Goal: Task Accomplishment & Management: Complete application form

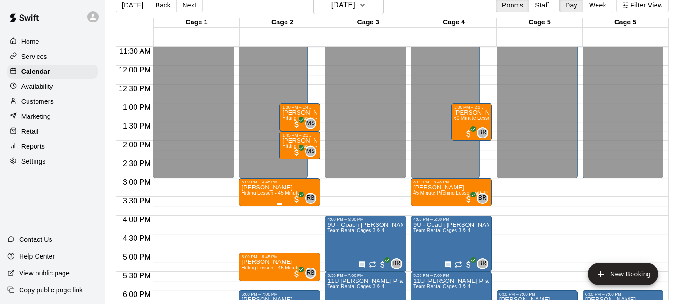
scroll to position [427, 0]
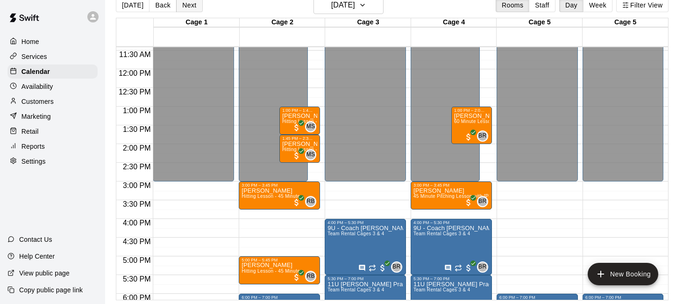
click at [191, 6] on button "Next" at bounding box center [189, 5] width 26 height 14
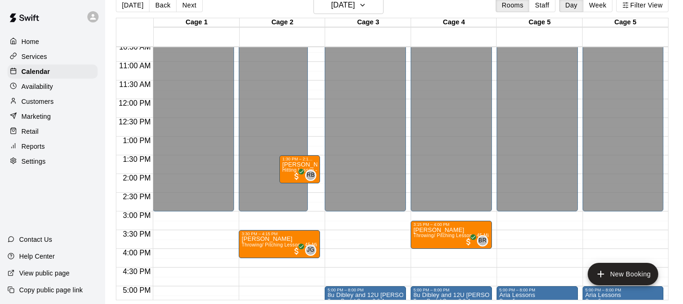
scroll to position [397, 0]
click at [127, 3] on button "[DATE]" at bounding box center [133, 5] width 34 height 14
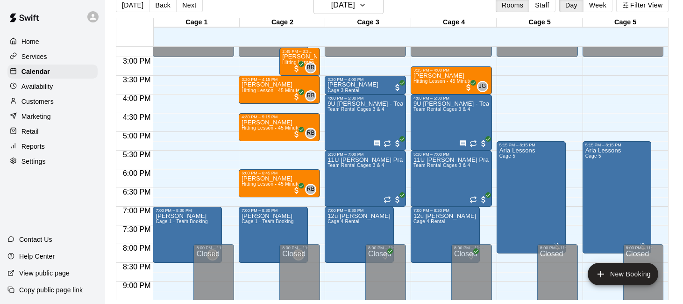
scroll to position [552, 0]
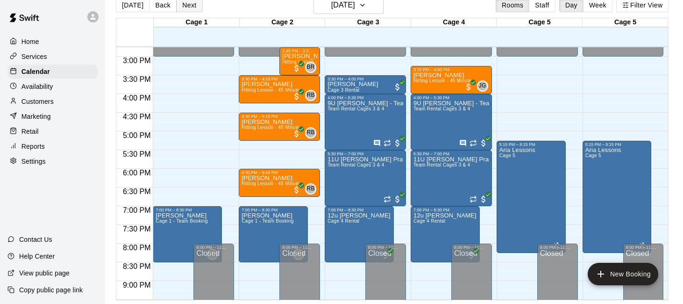
click at [185, 3] on button "Next" at bounding box center [189, 5] width 26 height 14
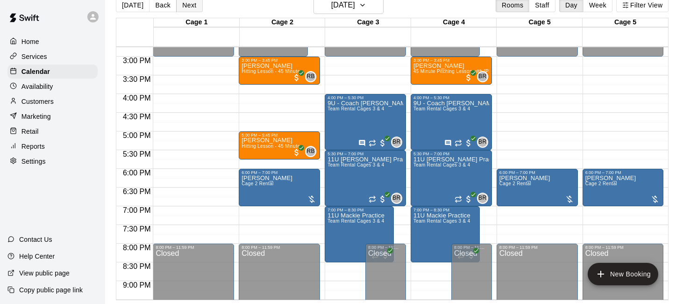
click at [187, 5] on button "Next" at bounding box center [189, 5] width 26 height 14
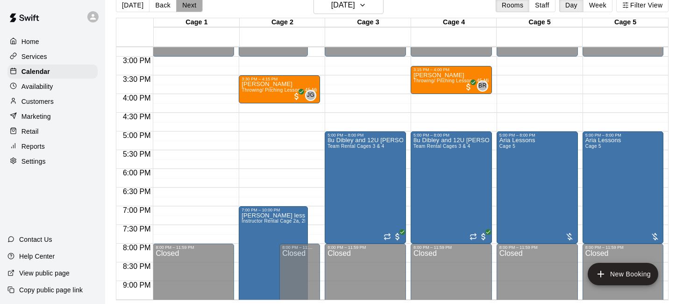
click at [187, 5] on button "Next" at bounding box center [189, 5] width 26 height 14
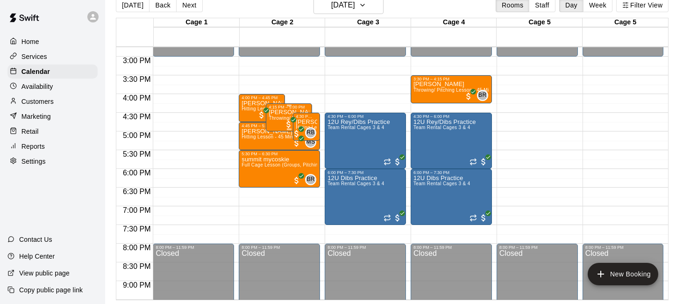
click at [287, 118] on div "BR 0" at bounding box center [296, 123] width 24 height 11
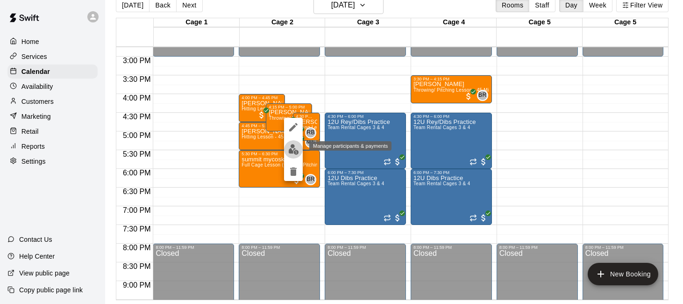
click at [293, 147] on img "edit" at bounding box center [293, 149] width 11 height 11
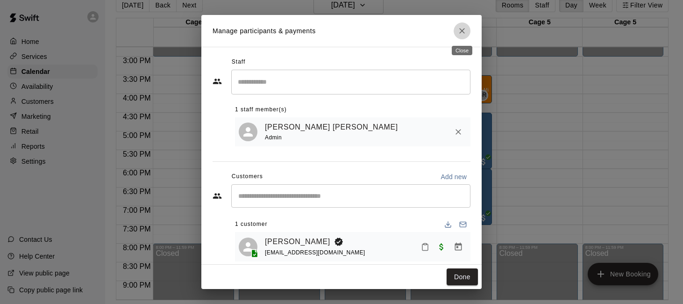
click at [465, 29] on icon "Close" at bounding box center [462, 30] width 9 height 9
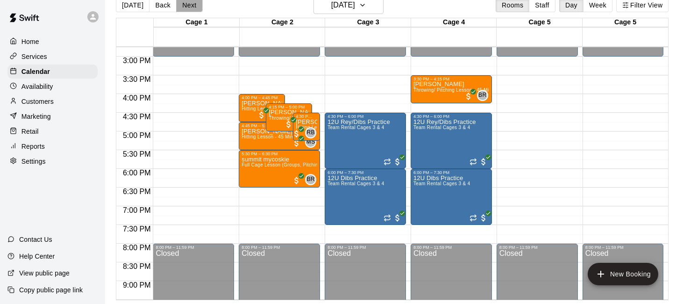
click at [193, 7] on button "Next" at bounding box center [189, 5] width 26 height 14
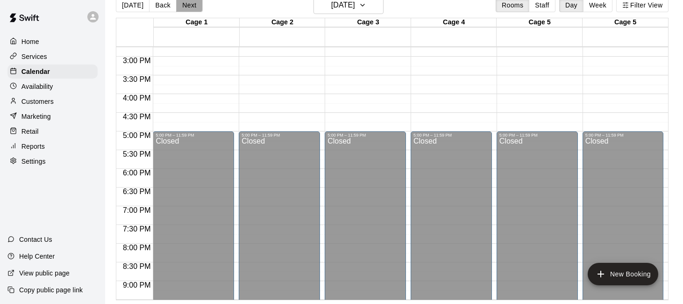
click at [193, 7] on button "Next" at bounding box center [189, 5] width 26 height 14
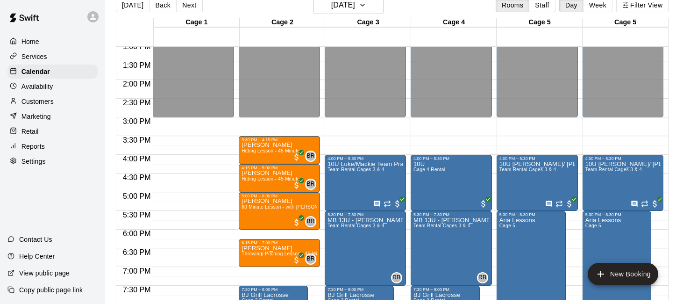
scroll to position [490, 0]
click at [189, 5] on button "Next" at bounding box center [189, 5] width 26 height 14
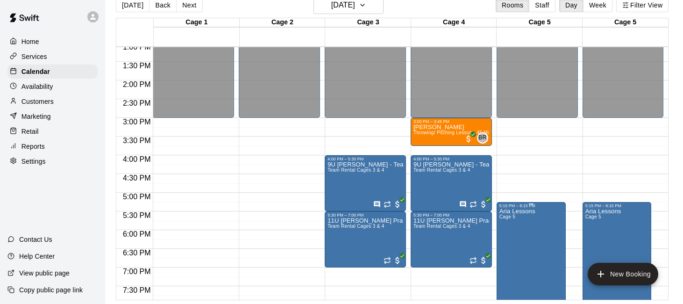
click at [508, 263] on icon "delete" at bounding box center [509, 262] width 7 height 8
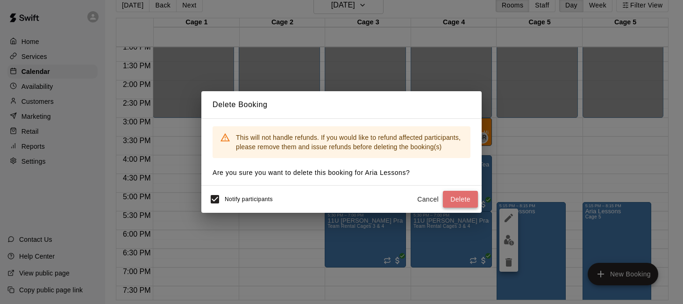
click at [465, 198] on button "Delete" at bounding box center [460, 199] width 35 height 17
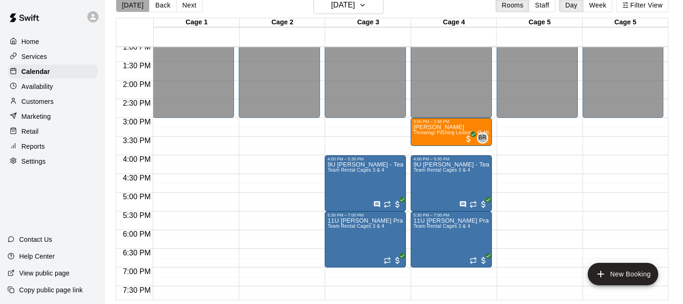
click at [138, 7] on button "[DATE]" at bounding box center [133, 5] width 34 height 14
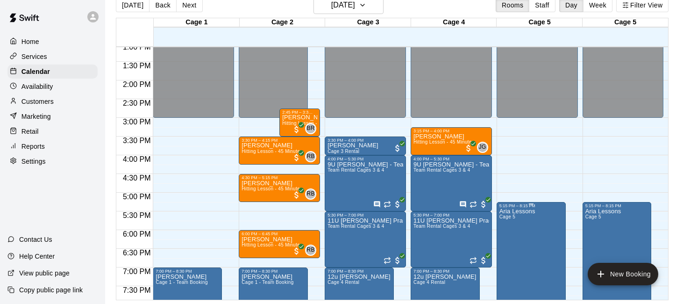
click at [512, 266] on icon "delete" at bounding box center [508, 262] width 11 height 11
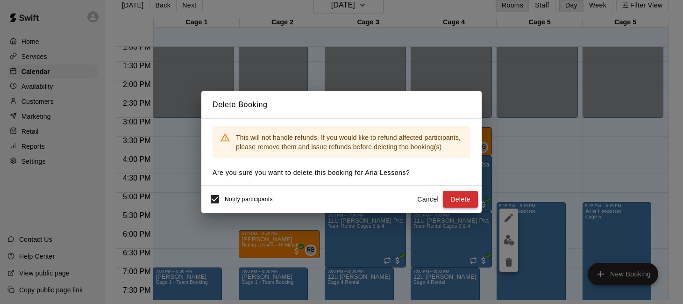
click at [462, 196] on button "Delete" at bounding box center [460, 199] width 35 height 17
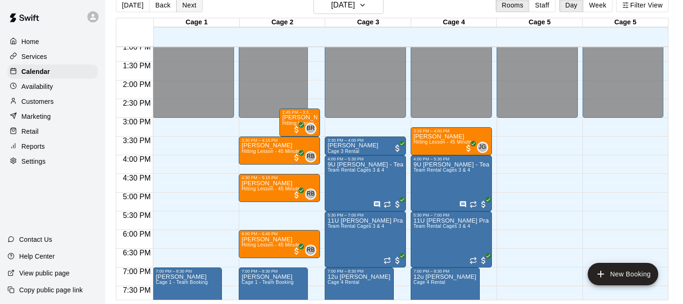
click at [185, 7] on button "Next" at bounding box center [189, 5] width 26 height 14
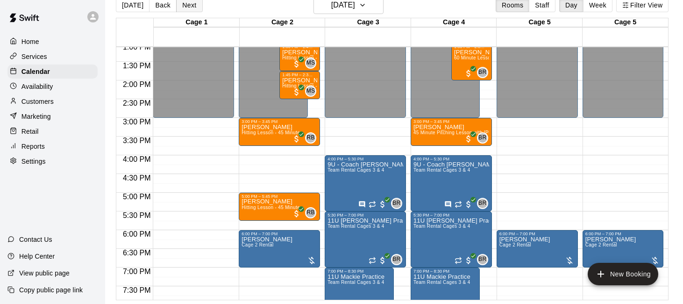
click at [182, 4] on button "Next" at bounding box center [189, 5] width 26 height 14
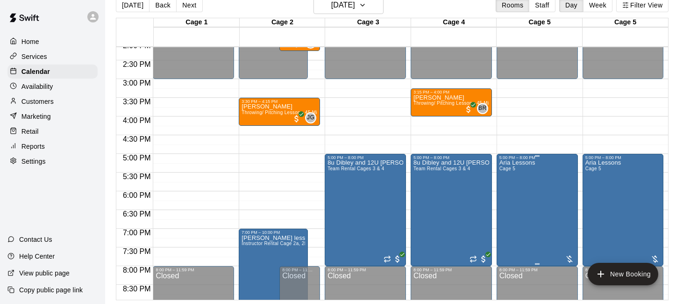
scroll to position [530, 0]
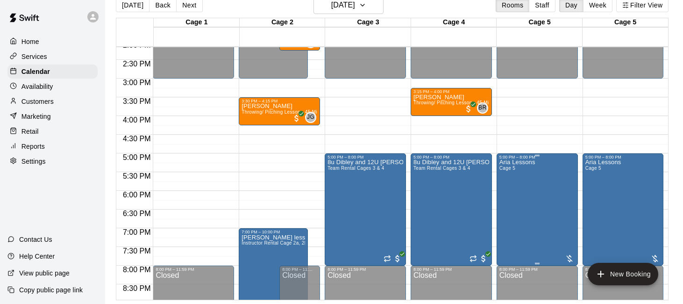
click at [510, 213] on icon "delete" at bounding box center [509, 213] width 7 height 8
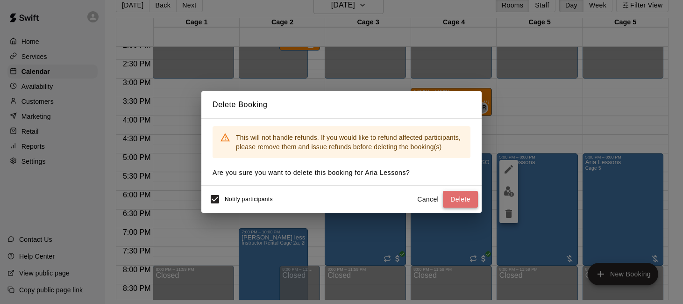
click at [458, 197] on button "Delete" at bounding box center [460, 199] width 35 height 17
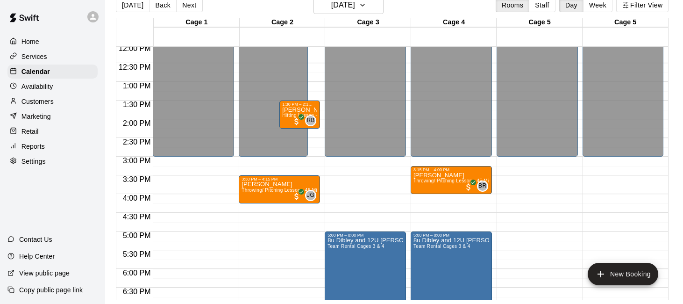
scroll to position [451, 0]
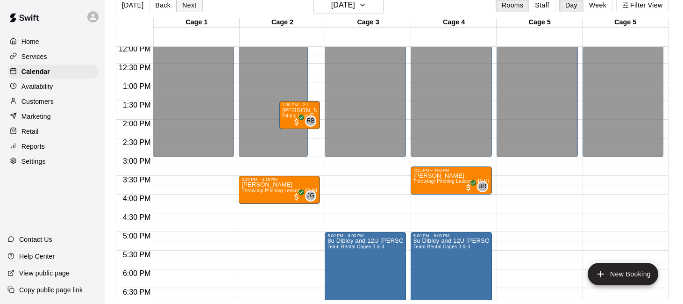
click at [187, 2] on button "Next" at bounding box center [189, 5] width 26 height 14
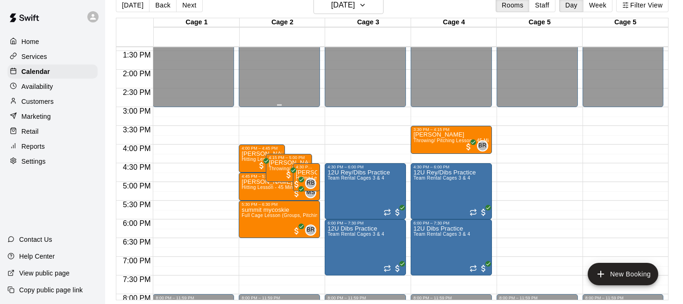
scroll to position [503, 0]
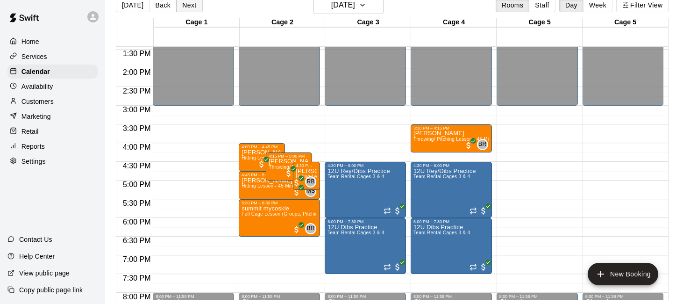
click at [183, 7] on button "Next" at bounding box center [189, 5] width 26 height 14
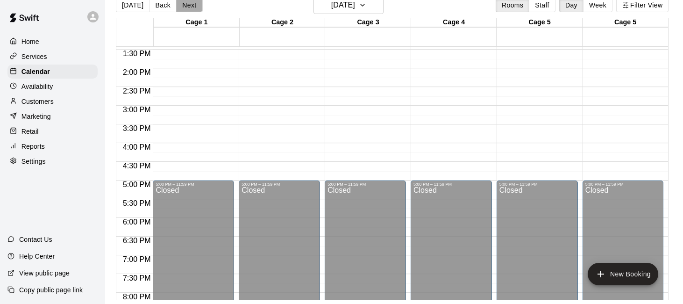
click at [183, 7] on button "Next" at bounding box center [189, 5] width 26 height 14
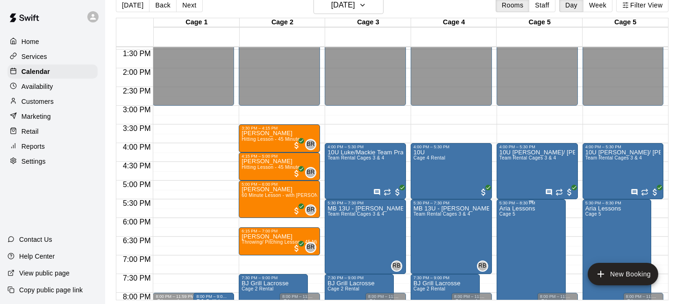
click at [509, 259] on icon "delete" at bounding box center [509, 259] width 7 height 8
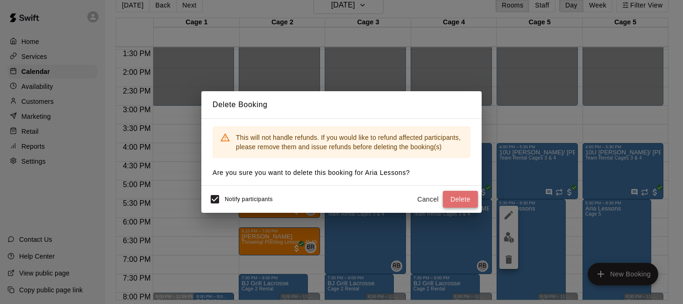
click at [467, 191] on button "Delete" at bounding box center [460, 199] width 35 height 17
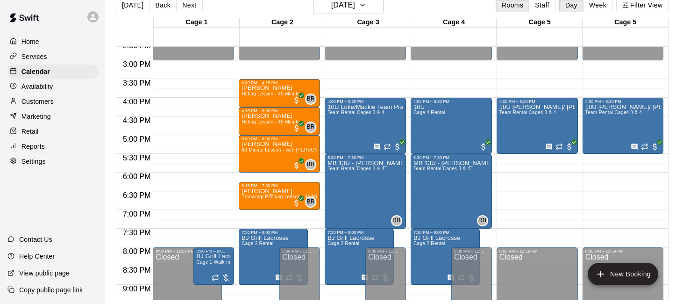
scroll to position [548, 0]
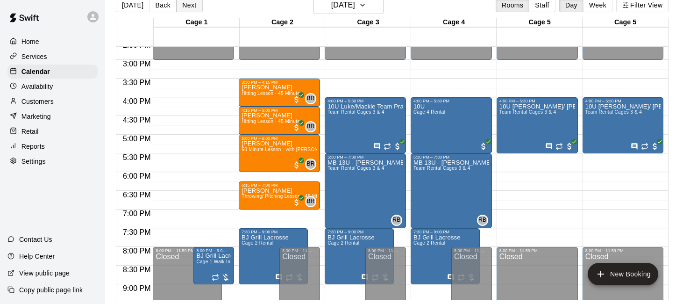
click at [189, 6] on button "Next" at bounding box center [189, 5] width 26 height 14
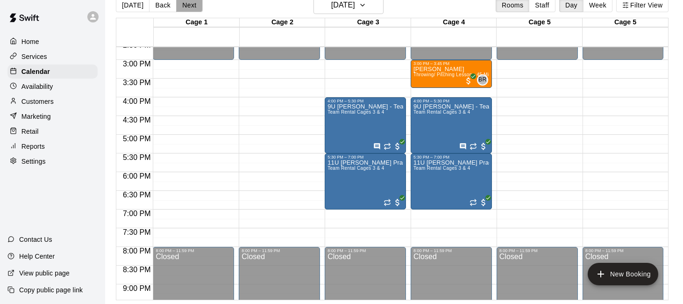
click at [189, 6] on button "Next" at bounding box center [189, 5] width 26 height 14
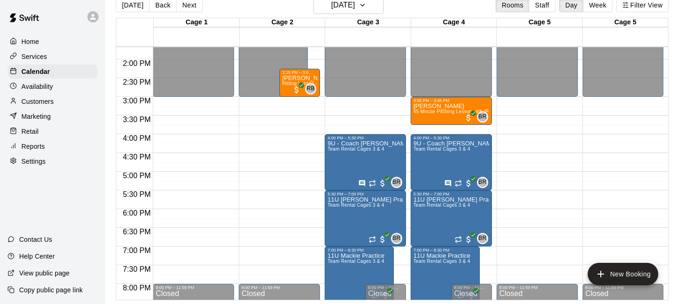
scroll to position [511, 0]
click at [186, 3] on button "Next" at bounding box center [189, 5] width 26 height 14
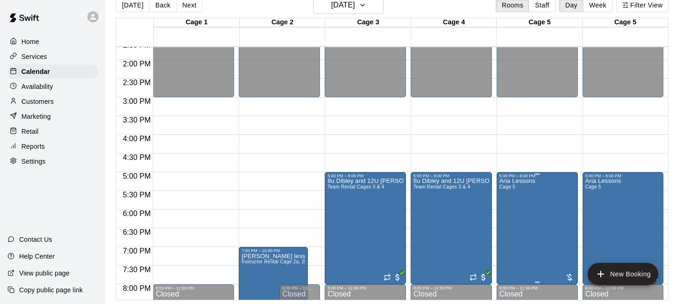
click at [502, 229] on button "delete" at bounding box center [509, 232] width 19 height 19
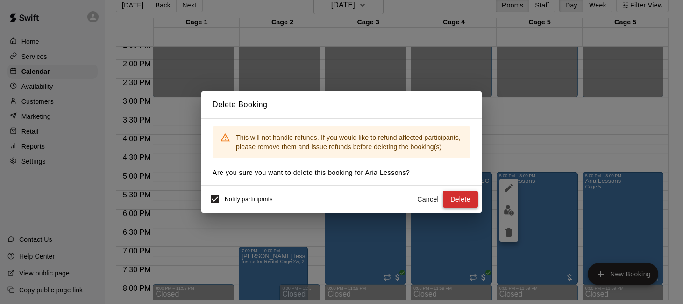
click at [467, 198] on button "Delete" at bounding box center [460, 199] width 35 height 17
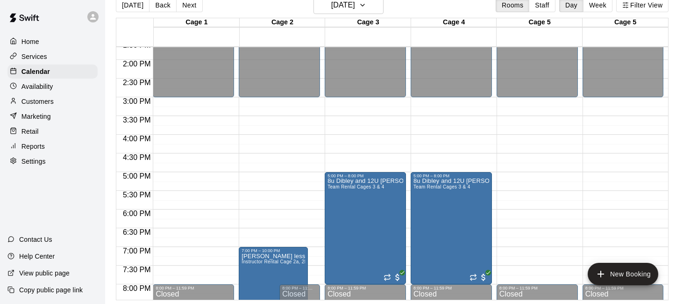
click at [159, 4] on button "Back" at bounding box center [163, 5] width 28 height 14
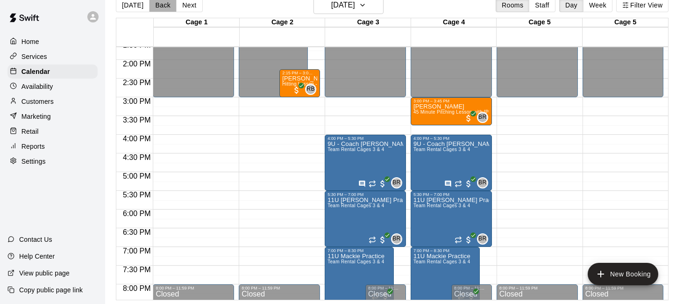
click at [159, 4] on button "Back" at bounding box center [163, 5] width 28 height 14
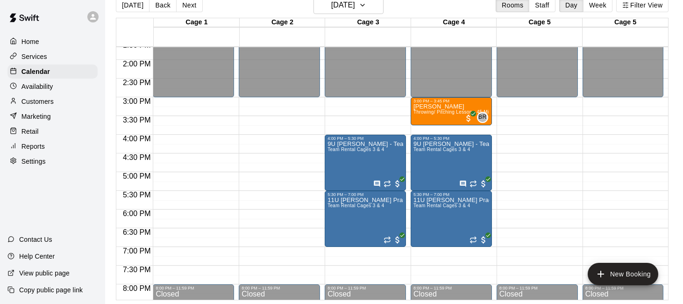
click at [159, 4] on button "Back" at bounding box center [163, 5] width 28 height 14
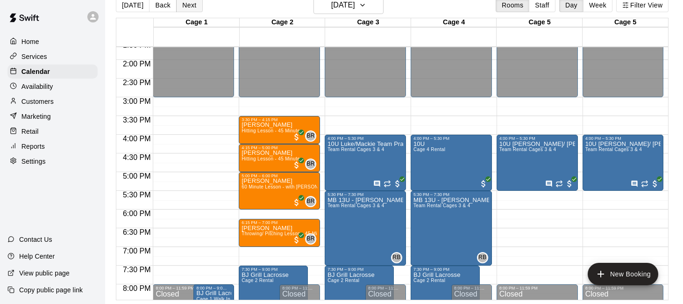
click at [180, 4] on button "Next" at bounding box center [189, 5] width 26 height 14
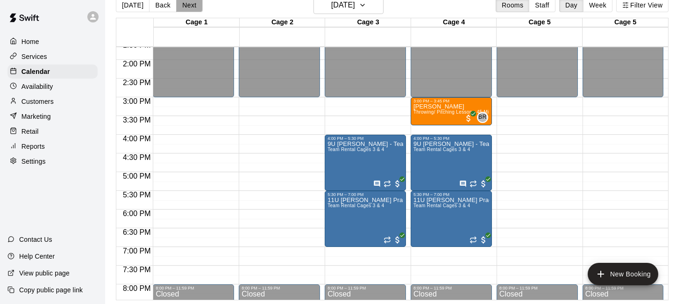
click at [180, 4] on button "Next" at bounding box center [189, 5] width 26 height 14
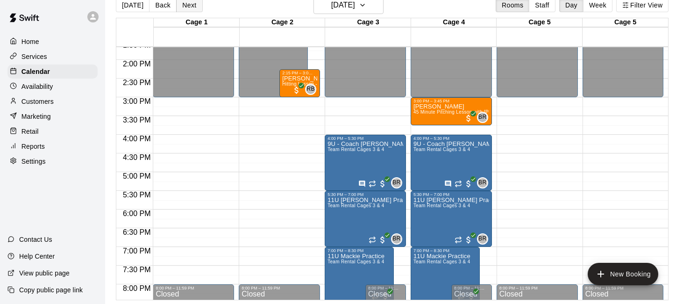
click at [180, 4] on button "Next" at bounding box center [189, 5] width 26 height 14
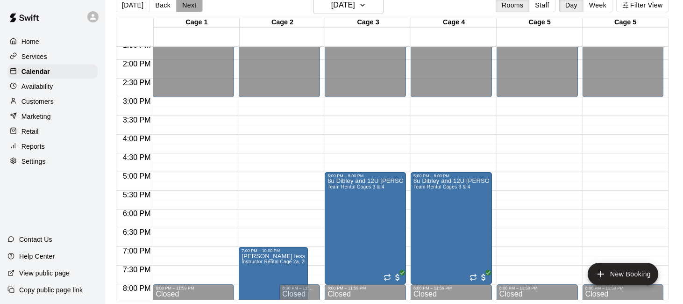
click at [180, 4] on button "Next" at bounding box center [189, 5] width 26 height 14
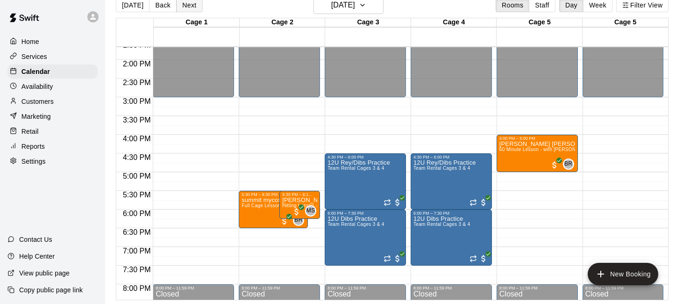
click at [180, 4] on button "Next" at bounding box center [189, 5] width 26 height 14
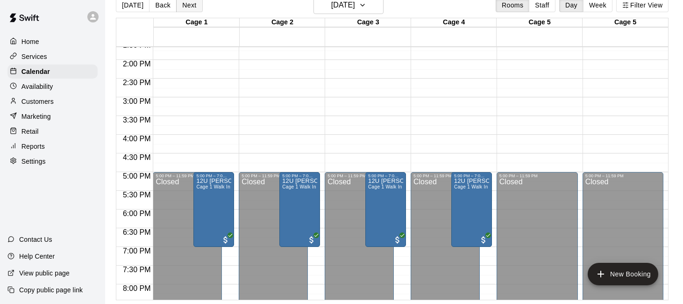
click at [180, 4] on button "Next" at bounding box center [189, 5] width 26 height 14
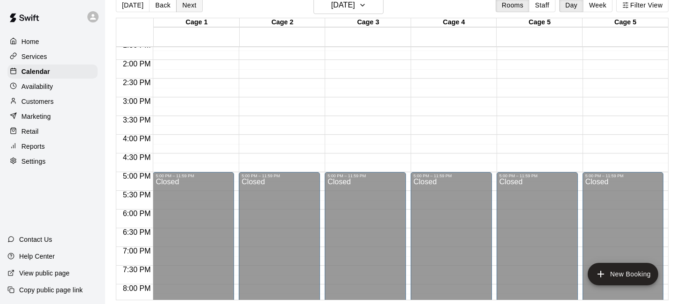
click at [180, 4] on button "Next" at bounding box center [189, 5] width 26 height 14
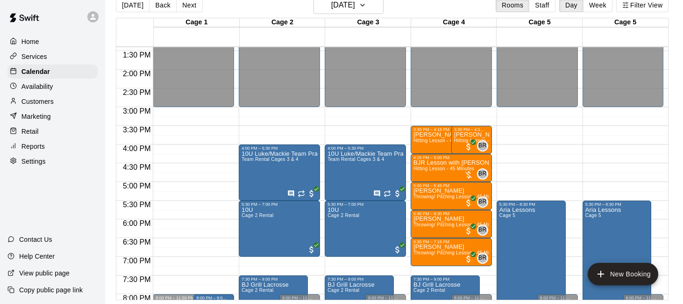
scroll to position [500, 0]
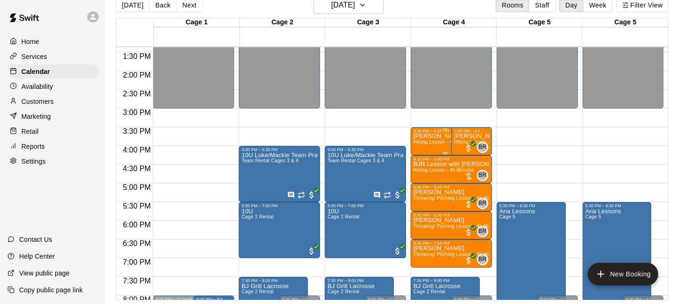
click at [431, 136] on p "[PERSON_NAME] with [PERSON_NAME]" at bounding box center [446, 136] width 64 height 0
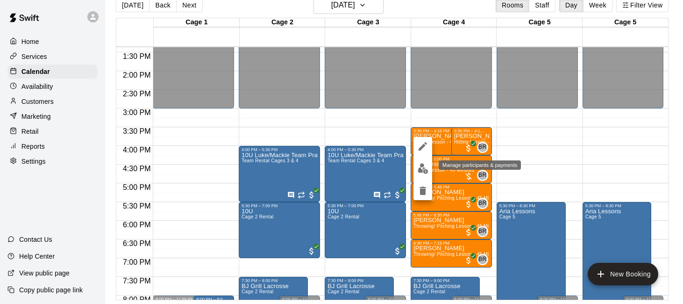
click at [422, 165] on img "edit" at bounding box center [423, 168] width 11 height 11
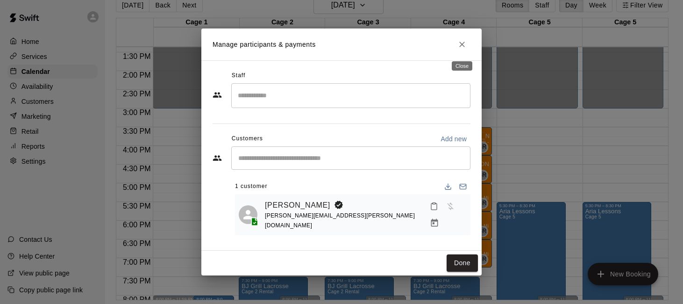
click at [460, 46] on icon "Close" at bounding box center [462, 44] width 9 height 9
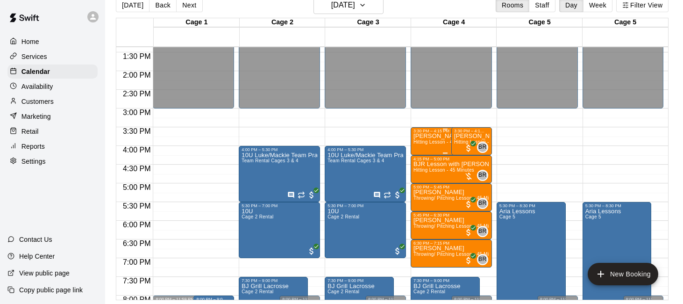
click at [431, 133] on div "3:30 PM – 4:15 PM" at bounding box center [446, 131] width 64 height 5
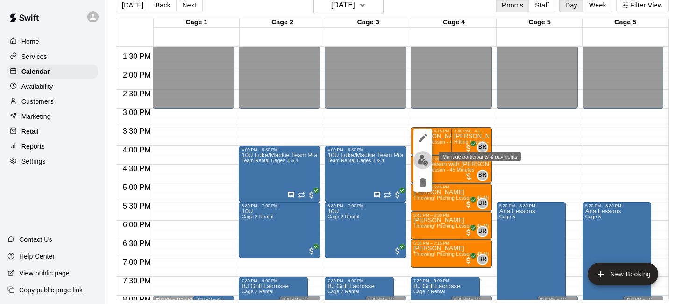
click at [423, 159] on img "edit" at bounding box center [423, 160] width 11 height 11
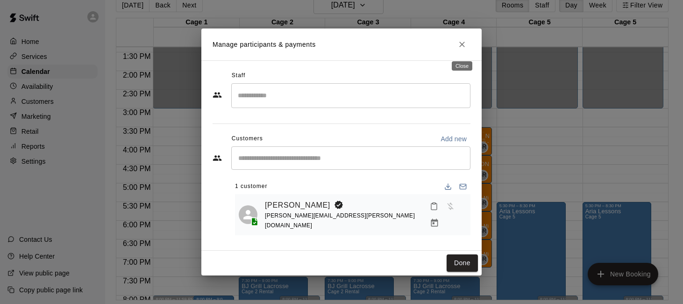
click at [460, 45] on icon "Close" at bounding box center [463, 45] width 6 height 6
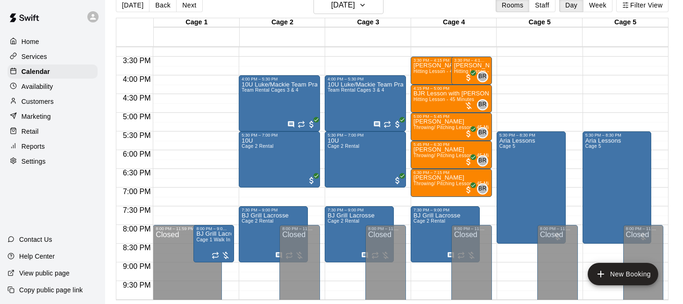
scroll to position [576, 0]
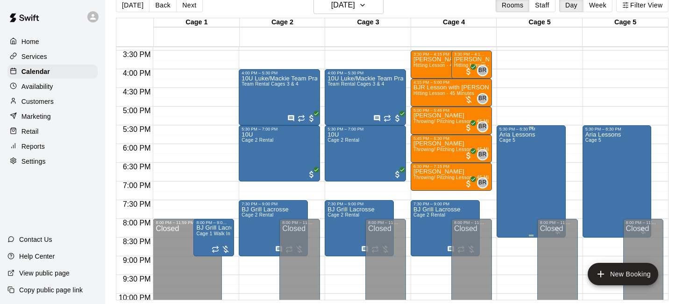
click at [540, 178] on div "Aria Lessons Cage 5" at bounding box center [532, 283] width 64 height 304
click at [516, 187] on button "delete" at bounding box center [509, 185] width 19 height 19
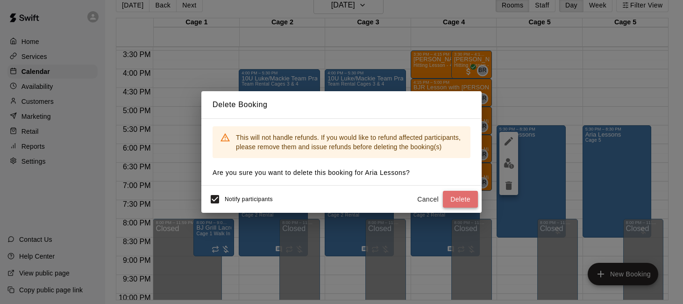
click at [470, 196] on button "Delete" at bounding box center [460, 199] width 35 height 17
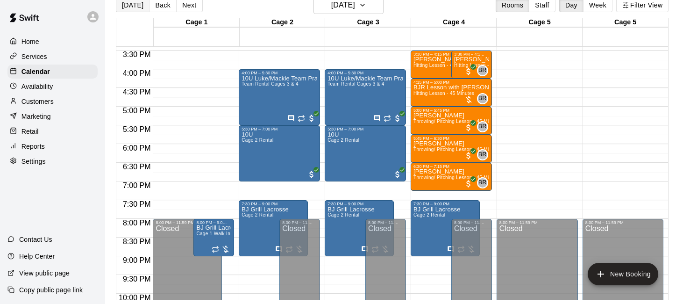
click at [128, 6] on button "[DATE]" at bounding box center [133, 5] width 34 height 14
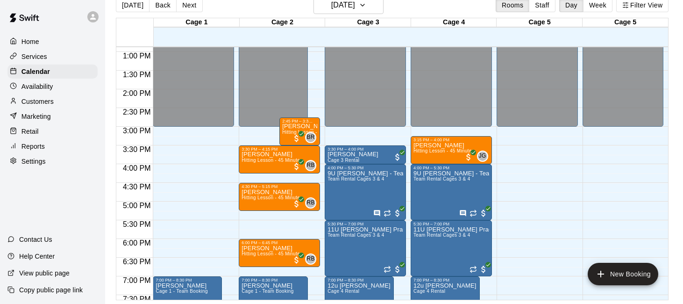
scroll to position [482, 0]
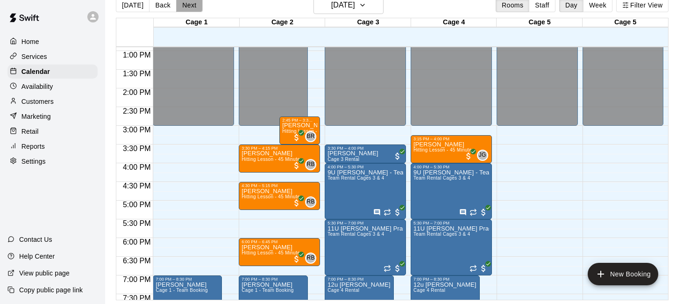
click at [189, 3] on button "Next" at bounding box center [189, 5] width 26 height 14
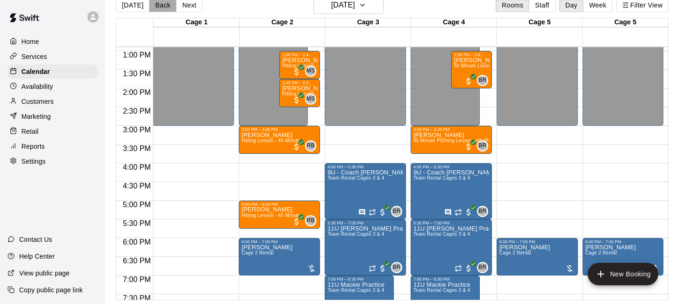
click at [159, 6] on button "Back" at bounding box center [163, 5] width 28 height 14
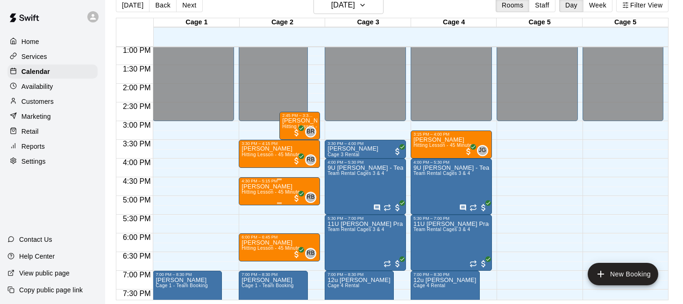
scroll to position [492, 0]
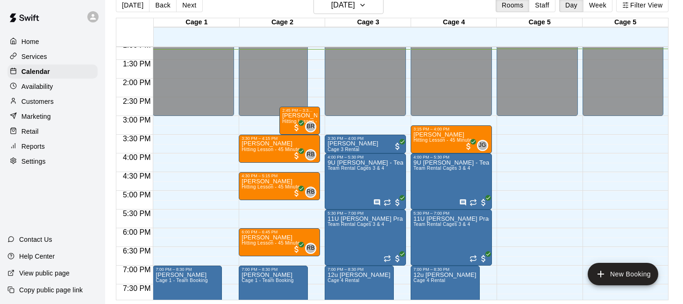
click at [59, 51] on div "Services" at bounding box center [52, 57] width 90 height 14
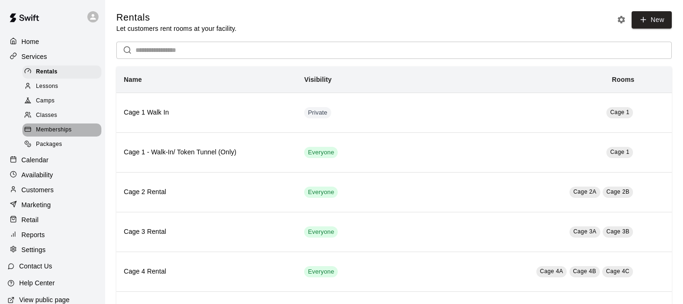
click at [73, 133] on div "Memberships" at bounding box center [61, 129] width 79 height 13
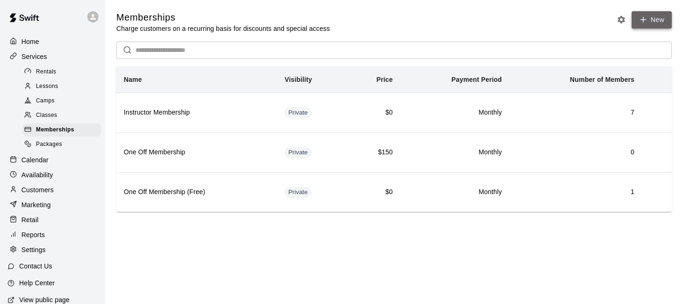
click at [649, 18] on link "New" at bounding box center [652, 19] width 40 height 17
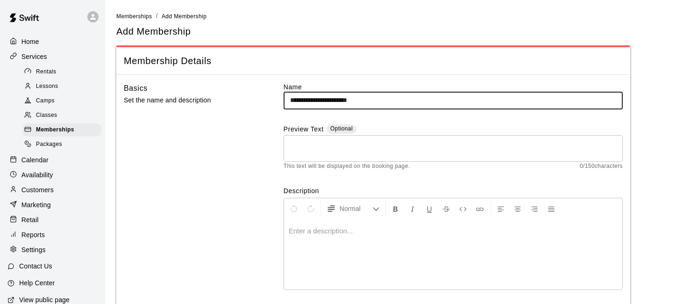
type input "**********"
click at [498, 144] on textarea at bounding box center [453, 148] width 326 height 19
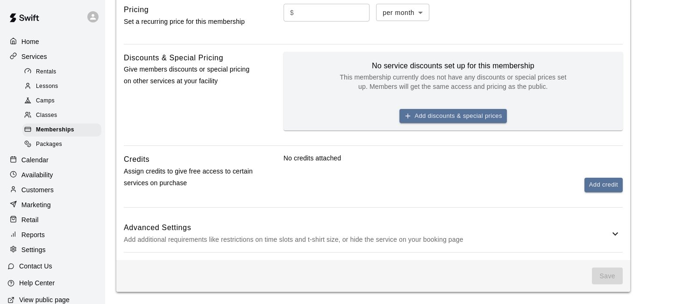
scroll to position [445, 0]
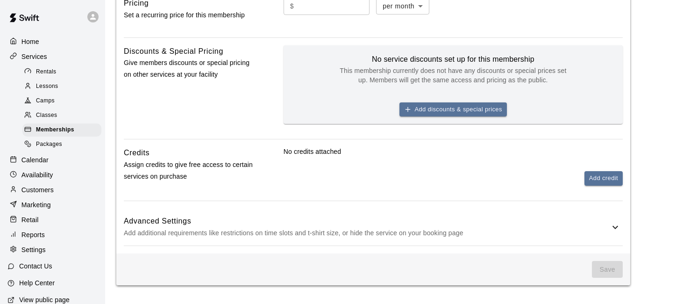
click at [610, 220] on div "Advanced Settings Add additional requirements like restrictions on time slots a…" at bounding box center [373, 226] width 499 height 37
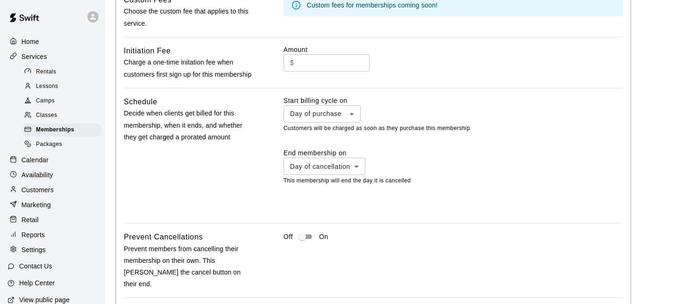
scroll to position [764, 0]
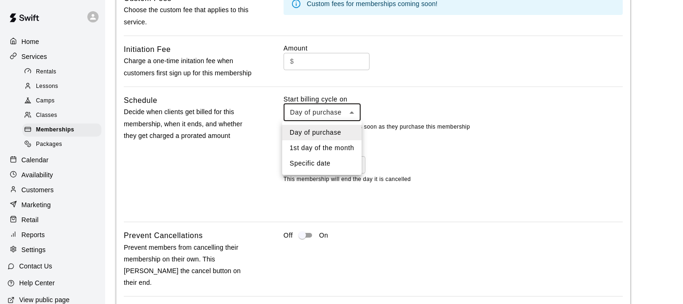
click at [385, 104] on div at bounding box center [341, 152] width 683 height 304
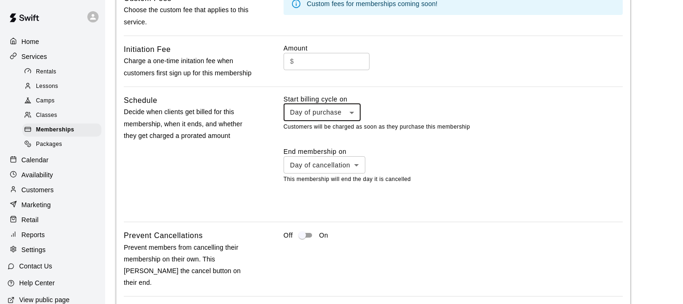
click at [385, 104] on div "**********" at bounding box center [453, 107] width 339 height 27
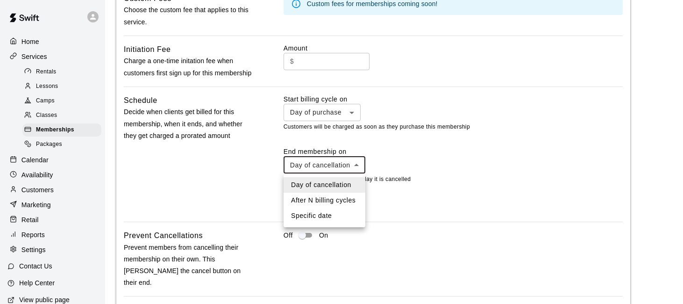
click at [388, 161] on div at bounding box center [341, 152] width 683 height 304
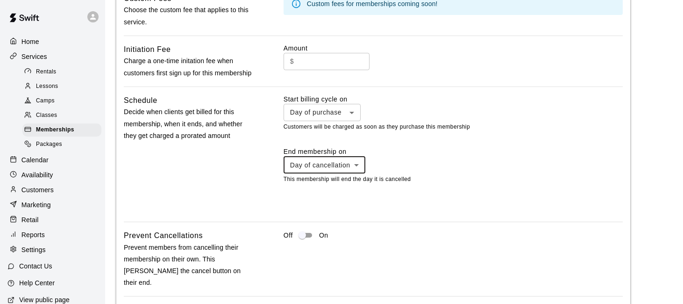
click at [388, 161] on div "End membership on Day of cancellation ********* ​" at bounding box center [453, 160] width 339 height 27
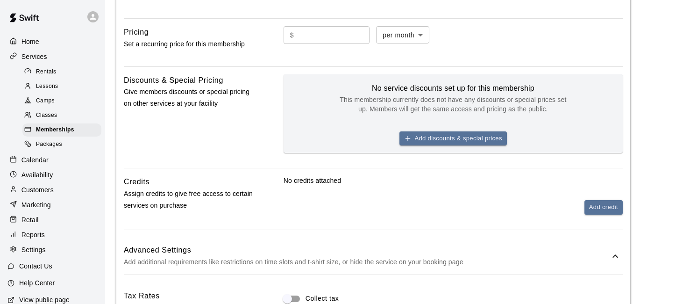
scroll to position [418, 0]
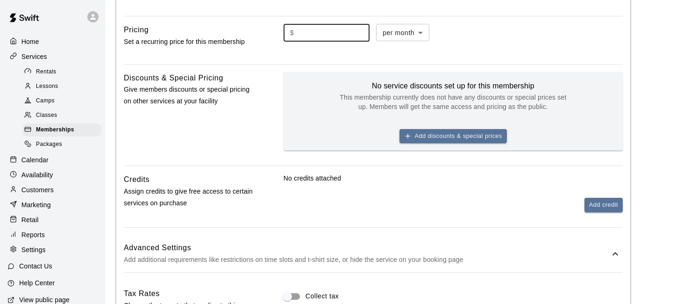
click at [352, 29] on input "text" at bounding box center [334, 32] width 72 height 17
type input "**"
click at [453, 52] on div "$ ** ​ per month ******* ​" at bounding box center [453, 40] width 339 height 33
click at [431, 135] on button "Add discounts & special prices" at bounding box center [454, 136] width 108 height 14
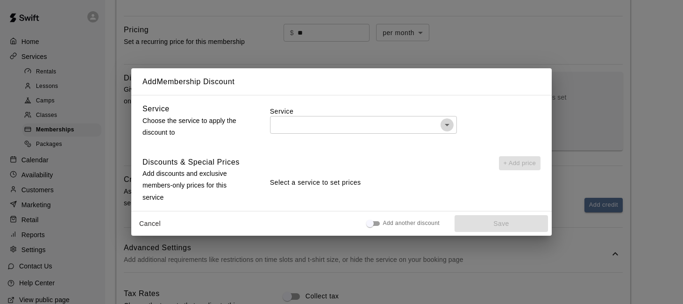
click at [445, 124] on icon "Open" at bounding box center [447, 124] width 11 height 11
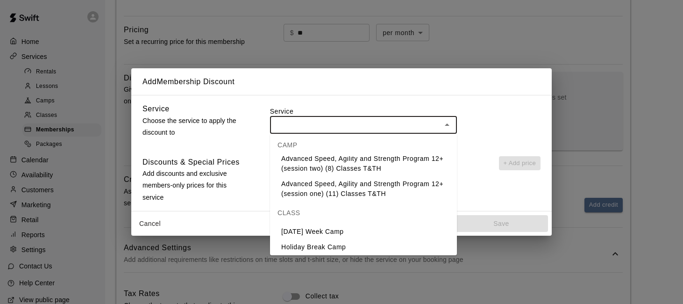
scroll to position [886, 0]
click at [508, 122] on div "​" at bounding box center [405, 124] width 271 height 17
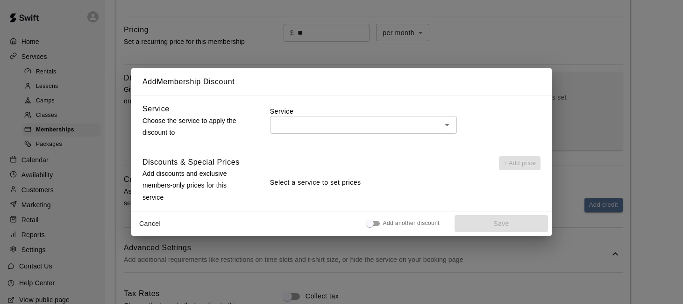
click at [481, 166] on div "+ Add price" at bounding box center [405, 163] width 271 height 14
click at [148, 223] on button "Cancel" at bounding box center [150, 223] width 30 height 17
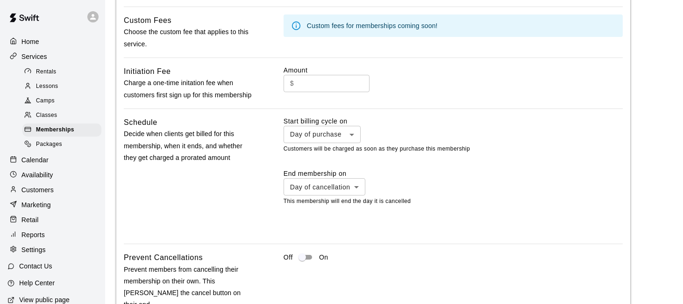
scroll to position [742, 0]
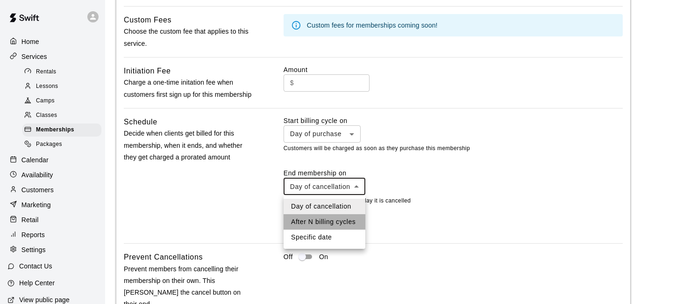
click at [306, 218] on li "After N billing cycles" at bounding box center [325, 221] width 82 height 15
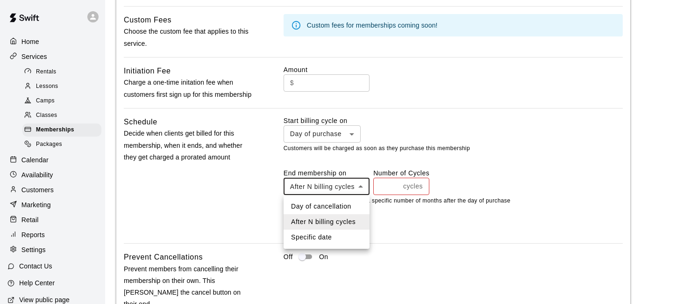
click at [334, 235] on li "Specific date" at bounding box center [327, 237] width 86 height 15
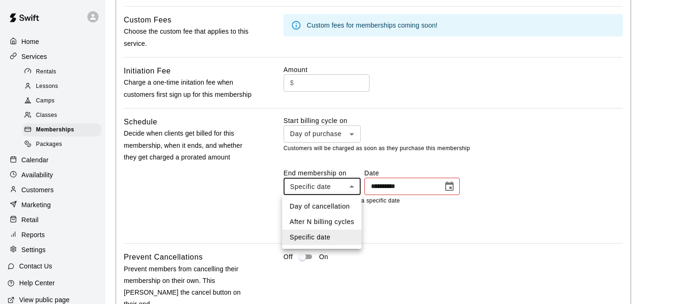
click at [340, 219] on li "After N billing cycles" at bounding box center [321, 221] width 79 height 15
type input "*********"
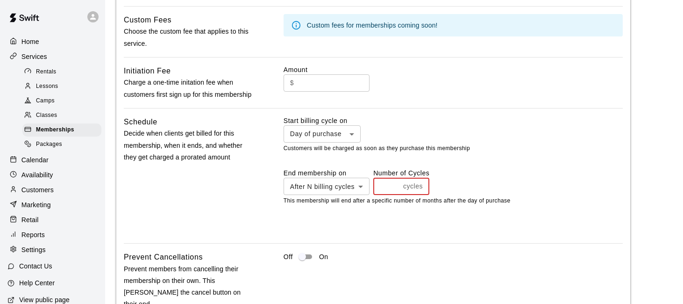
click at [382, 186] on input "number" at bounding box center [386, 186] width 26 height 17
click at [398, 189] on input "*" at bounding box center [386, 186] width 26 height 17
type input "*"
click at [398, 189] on input "*" at bounding box center [386, 186] width 26 height 17
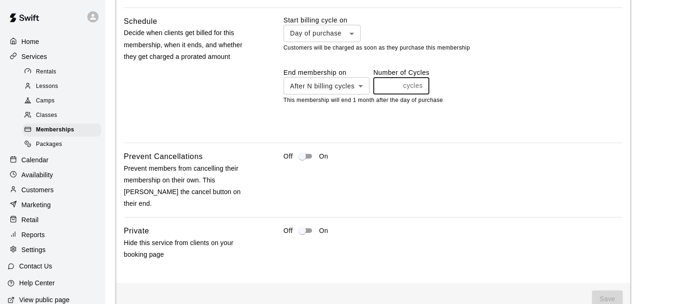
scroll to position [861, 0]
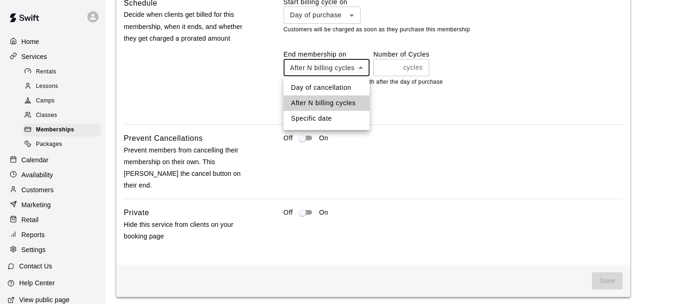
click at [357, 83] on li "Day of cancellation" at bounding box center [327, 87] width 86 height 15
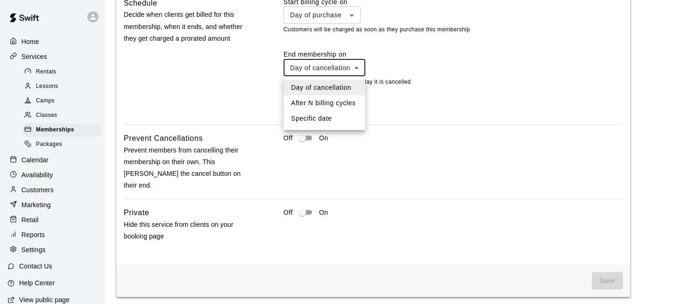
click at [345, 97] on li "After N billing cycles" at bounding box center [325, 102] width 82 height 15
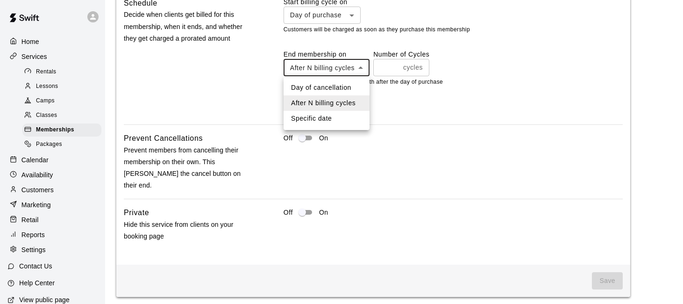
click at [352, 82] on li "Day of cancellation" at bounding box center [327, 87] width 86 height 15
type input "*********"
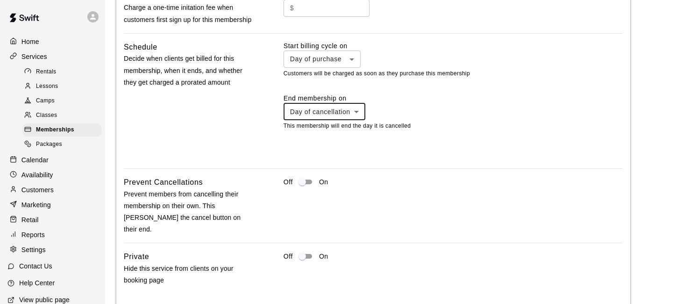
scroll to position [797, 0]
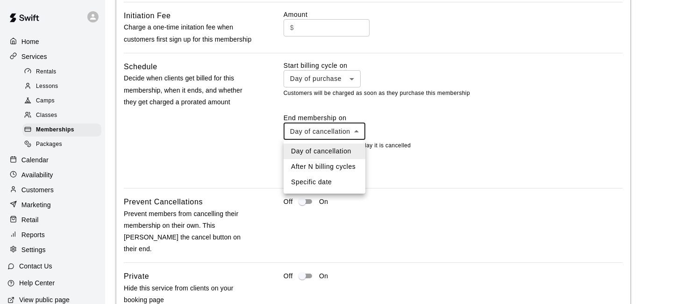
click at [394, 140] on div at bounding box center [341, 152] width 683 height 304
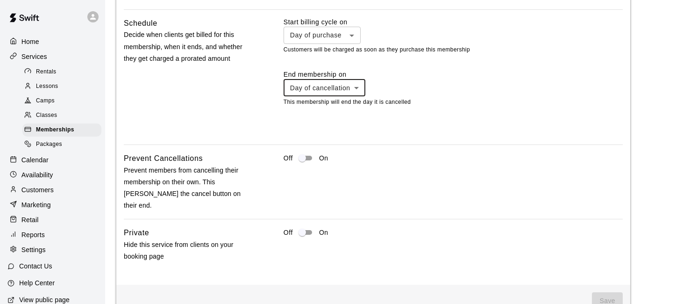
scroll to position [861, 0]
